Goal: Task Accomplishment & Management: Use online tool/utility

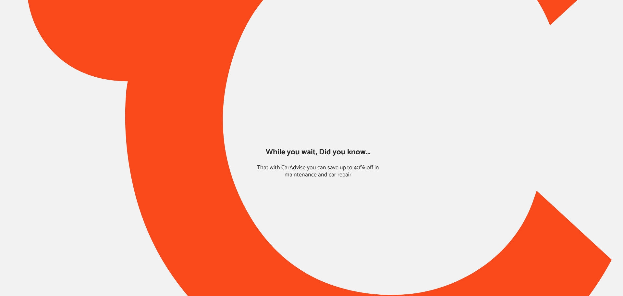
type input "*****"
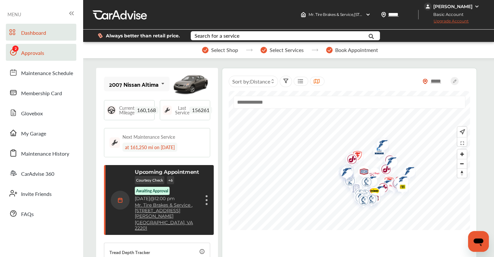
click at [50, 53] on link "Approvals" at bounding box center [41, 52] width 70 height 17
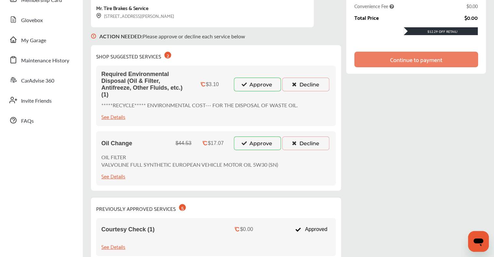
scroll to position [97, 0]
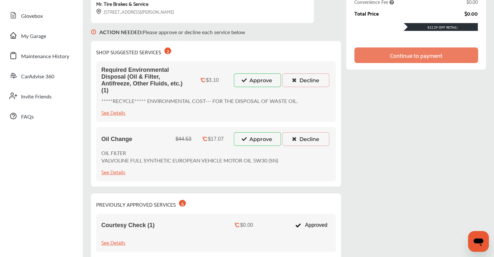
click at [256, 139] on button "Approve" at bounding box center [257, 139] width 47 height 14
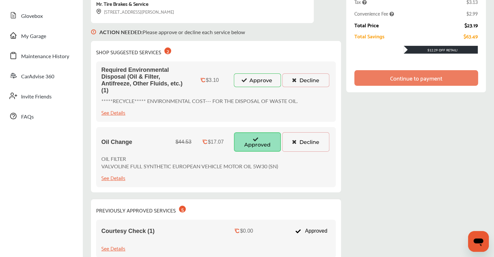
click at [250, 82] on button "Approve" at bounding box center [257, 80] width 47 height 14
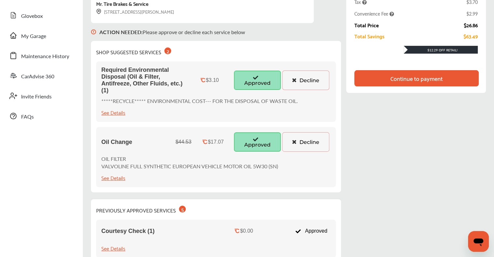
click at [310, 80] on button "Decline" at bounding box center [305, 79] width 47 height 19
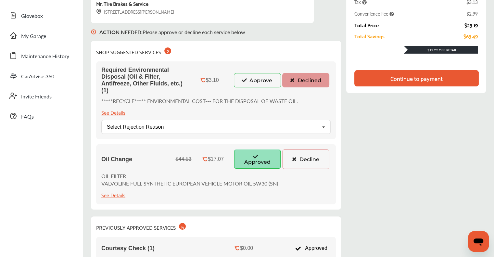
click at [269, 78] on button "Approve" at bounding box center [257, 80] width 47 height 14
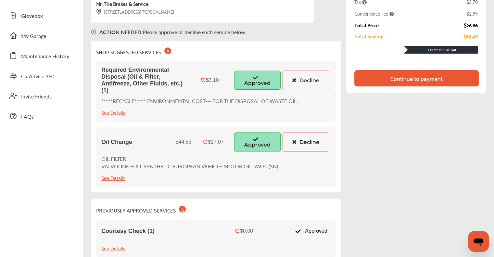
click at [403, 77] on div "Continue to payment" at bounding box center [416, 78] width 52 height 6
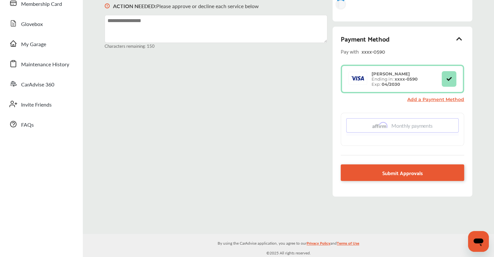
scroll to position [93, 0]
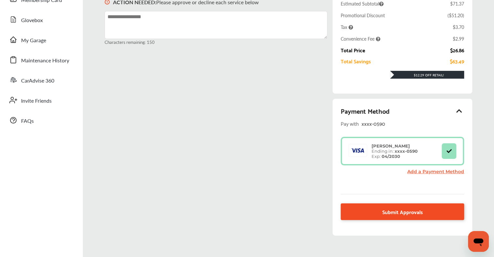
click at [402, 214] on span "Submit Approvals" at bounding box center [402, 211] width 41 height 9
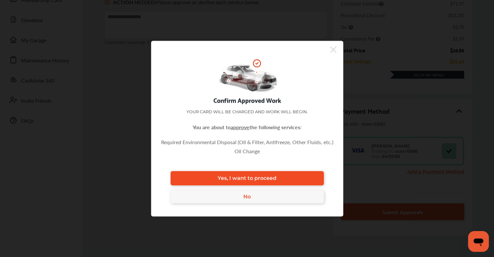
click at [291, 178] on link "Yes, I want to proceed" at bounding box center [246, 178] width 153 height 14
